Goal: Contribute content

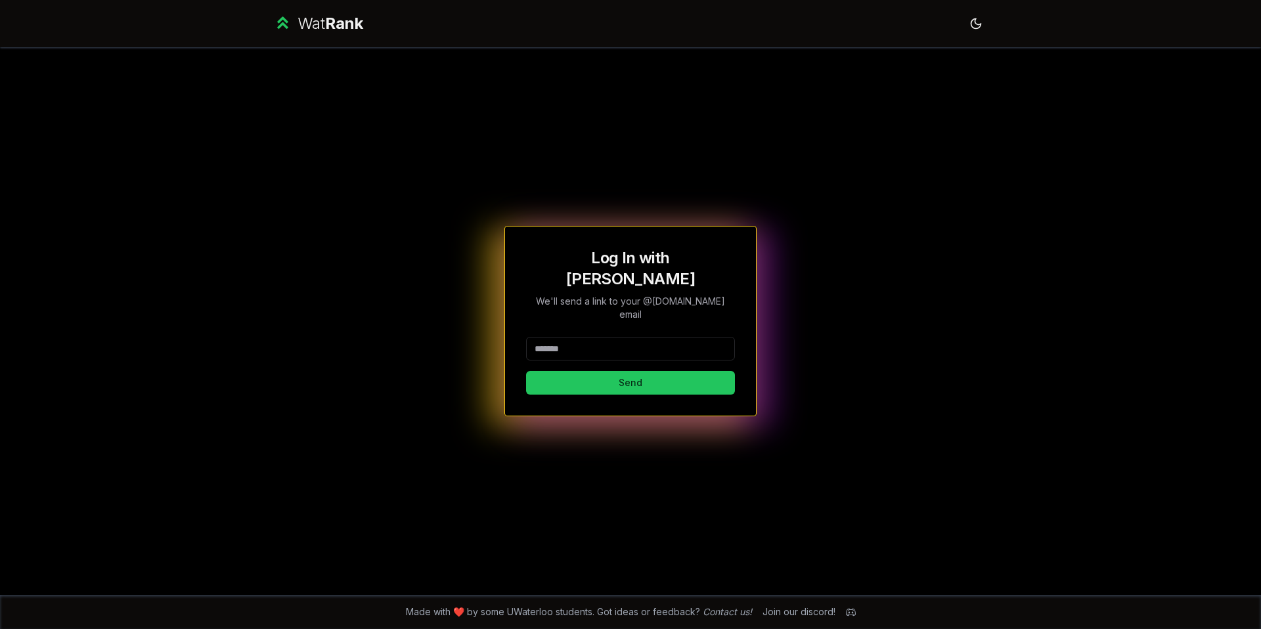
click at [699, 312] on div "Log In with WatIAM We'll send a link to your @[DOMAIN_NAME] email Send" at bounding box center [630, 321] width 209 height 147
click at [679, 337] on input at bounding box center [630, 349] width 209 height 24
click at [663, 145] on div "Log In with WatIAM We'll send a link to your @[DOMAIN_NAME] email Send" at bounding box center [630, 321] width 757 height 548
drag, startPoint x: 1215, startPoint y: 53, endPoint x: 1217, endPoint y: 7, distance: 46.0
click at [1214, 45] on div "Wat Rank Toggle theme Log In with WatIAM We'll send a link to your @[DOMAIN_NAM…" at bounding box center [630, 314] width 1261 height 629
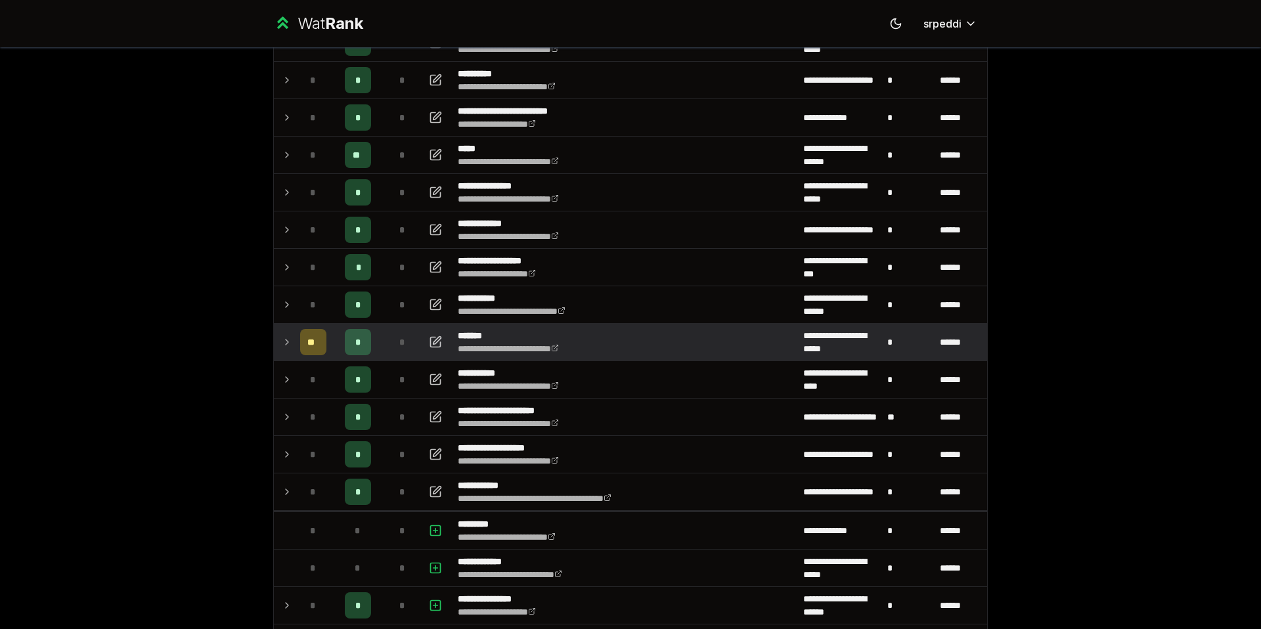
scroll to position [219, 0]
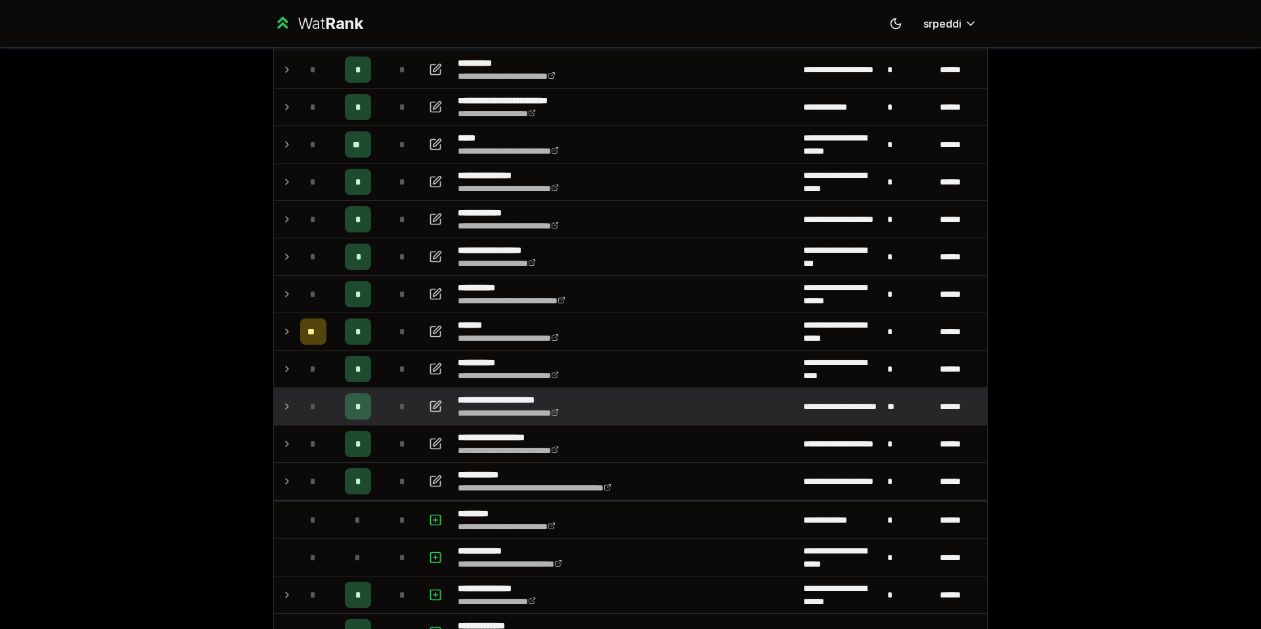
click at [286, 410] on icon at bounding box center [287, 407] width 11 height 16
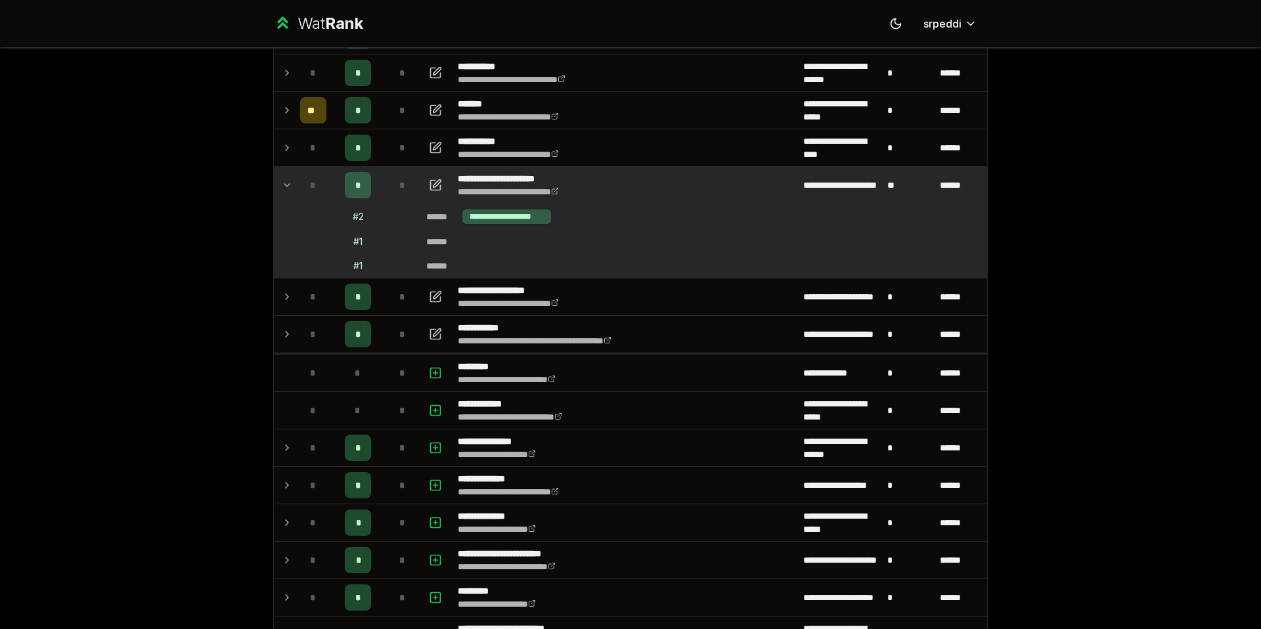
scroll to position [902, 0]
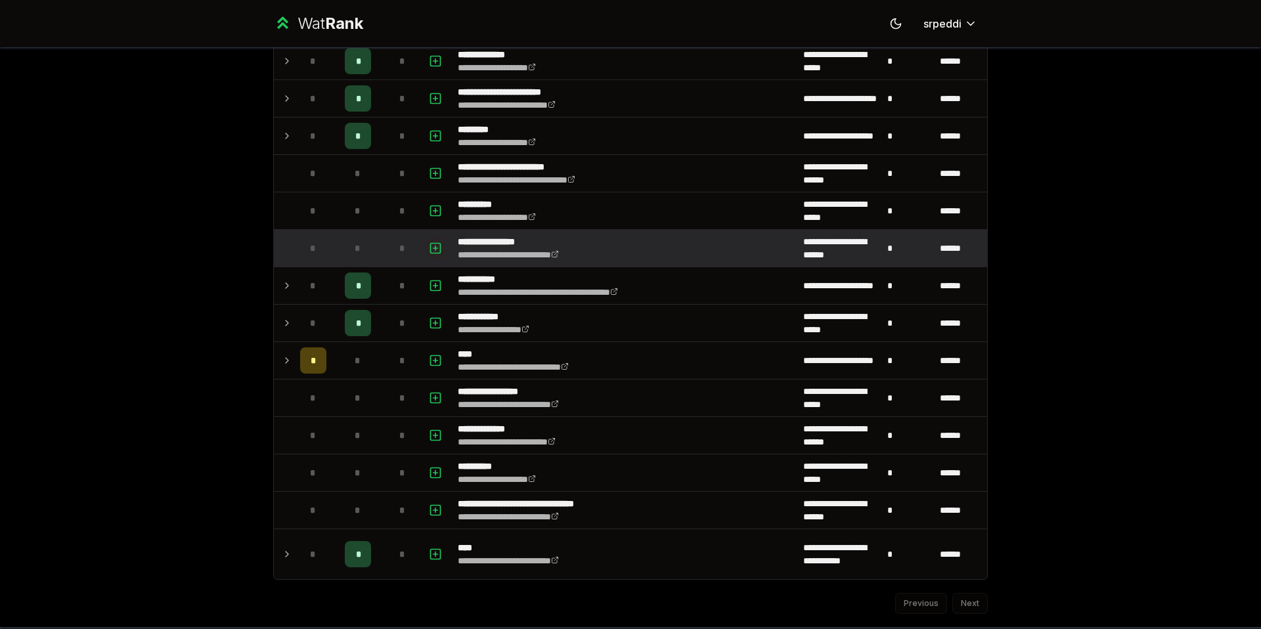
click at [429, 244] on icon "button" at bounding box center [435, 248] width 13 height 16
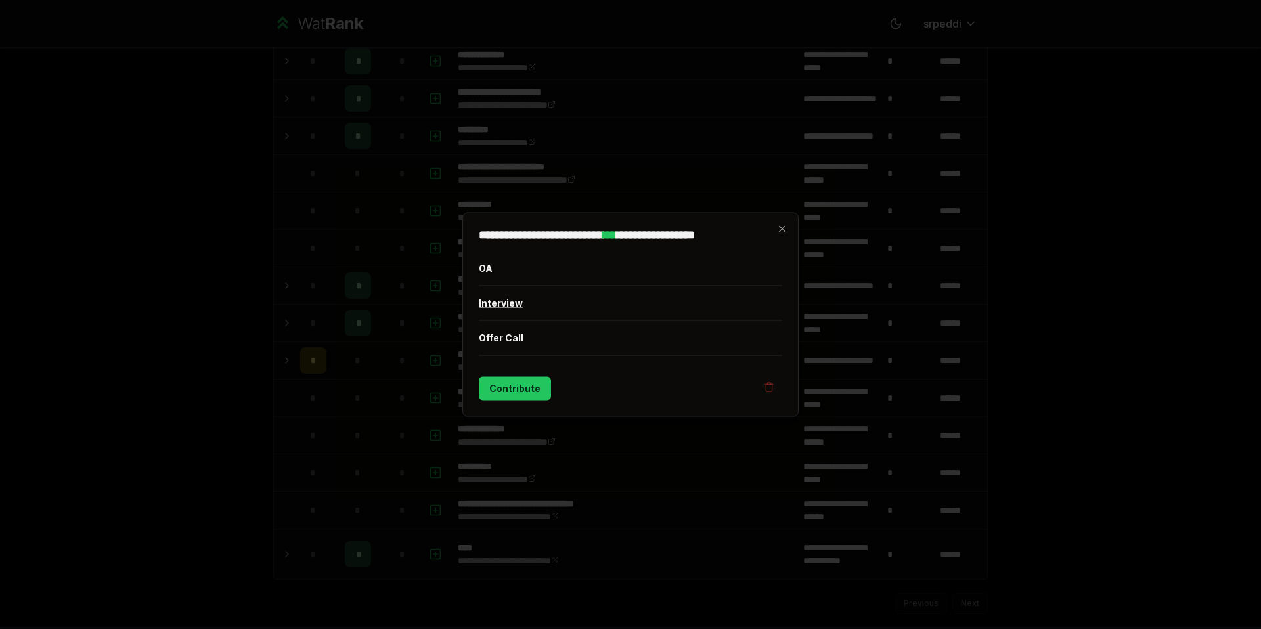
click at [516, 305] on button "Interview" at bounding box center [631, 303] width 304 height 34
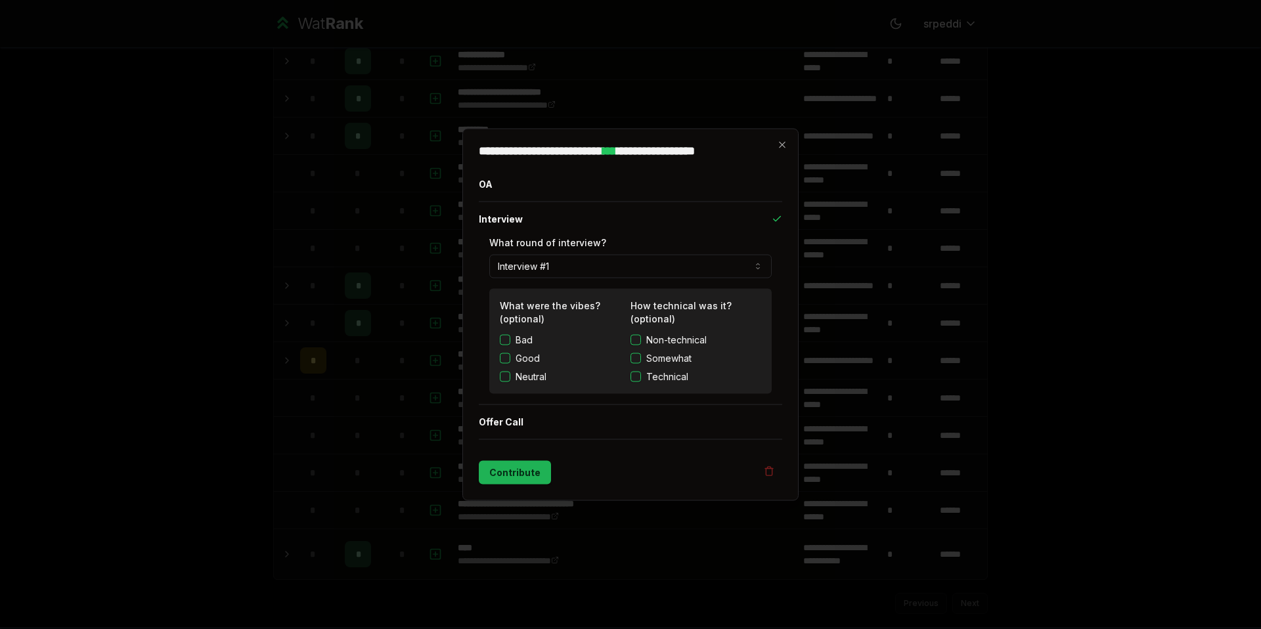
click at [521, 476] on button "Contribute" at bounding box center [515, 473] width 72 height 24
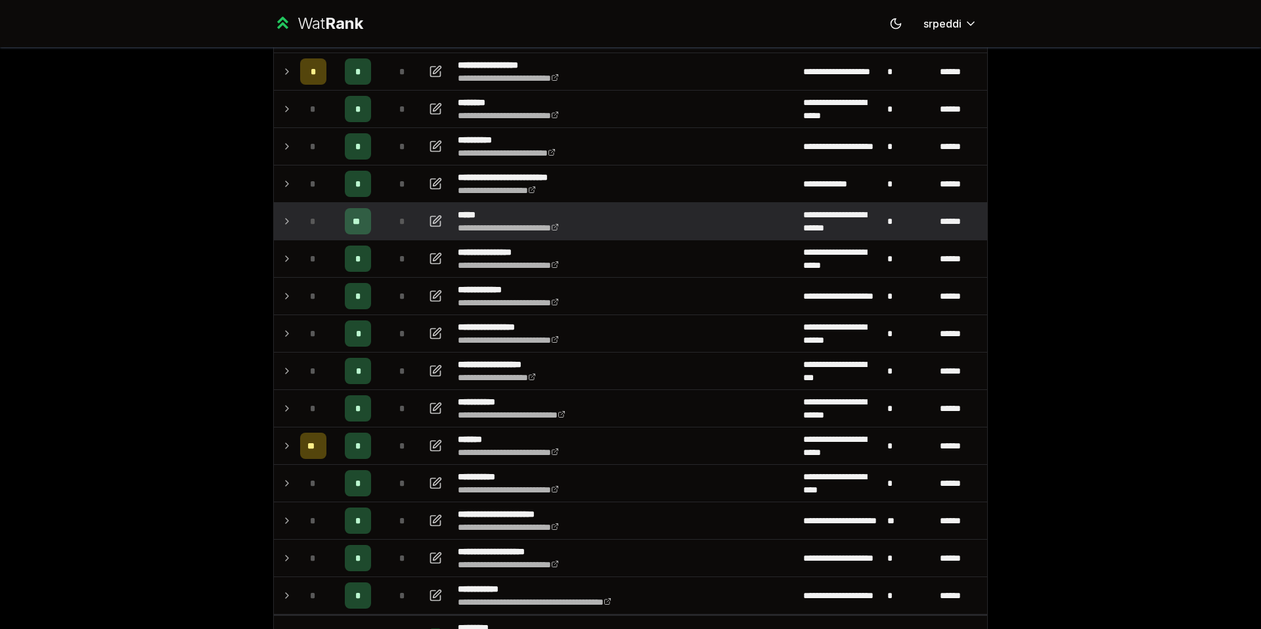
scroll to position [149, 0]
